Goal: Task Accomplishment & Management: Use online tool/utility

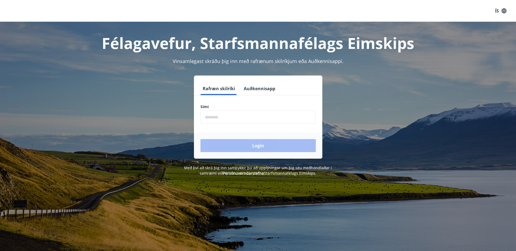
click at [232, 119] on input "phone" at bounding box center [257, 117] width 115 height 13
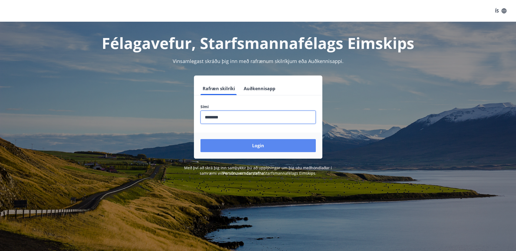
type input "********"
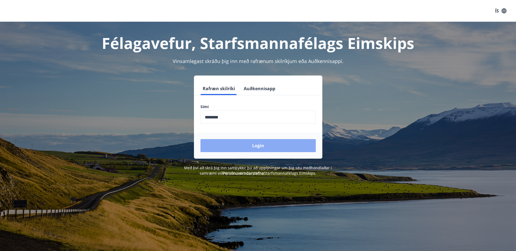
click at [257, 150] on button "Login" at bounding box center [257, 145] width 115 height 13
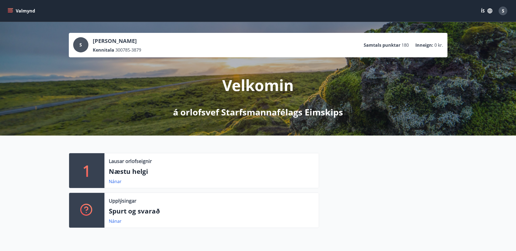
click at [14, 11] on button "Valmynd" at bounding box center [22, 11] width 31 height 10
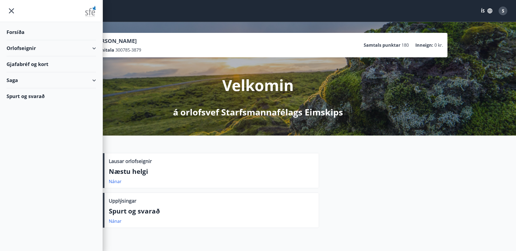
click at [17, 64] on div "Gjafabréf og kort" at bounding box center [51, 64] width 89 height 16
click at [18, 32] on div "Forsíða" at bounding box center [51, 32] width 89 height 16
